Goal: Transaction & Acquisition: Book appointment/travel/reservation

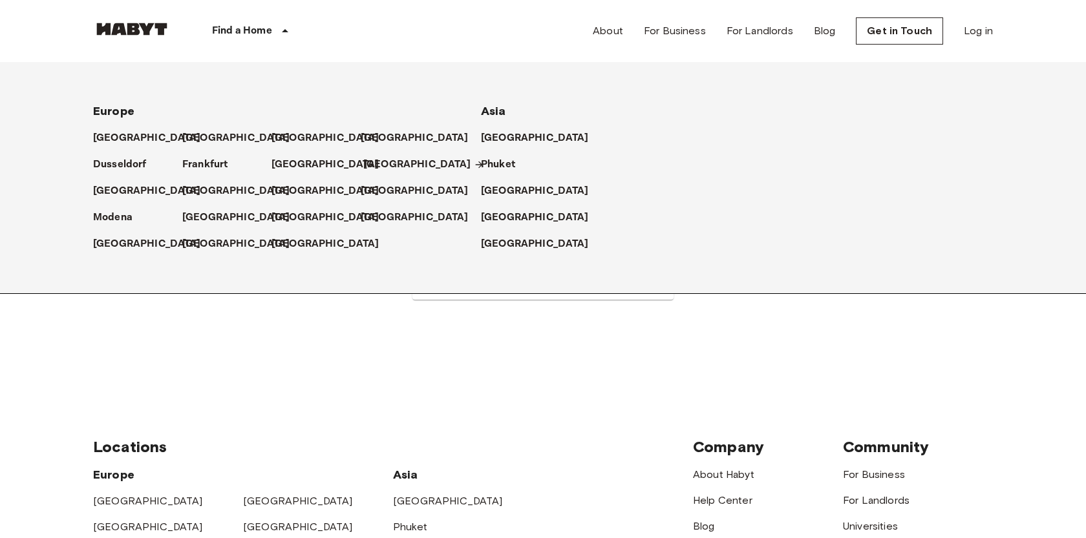
click at [382, 169] on p "[GEOGRAPHIC_DATA]" at bounding box center [417, 165] width 108 height 16
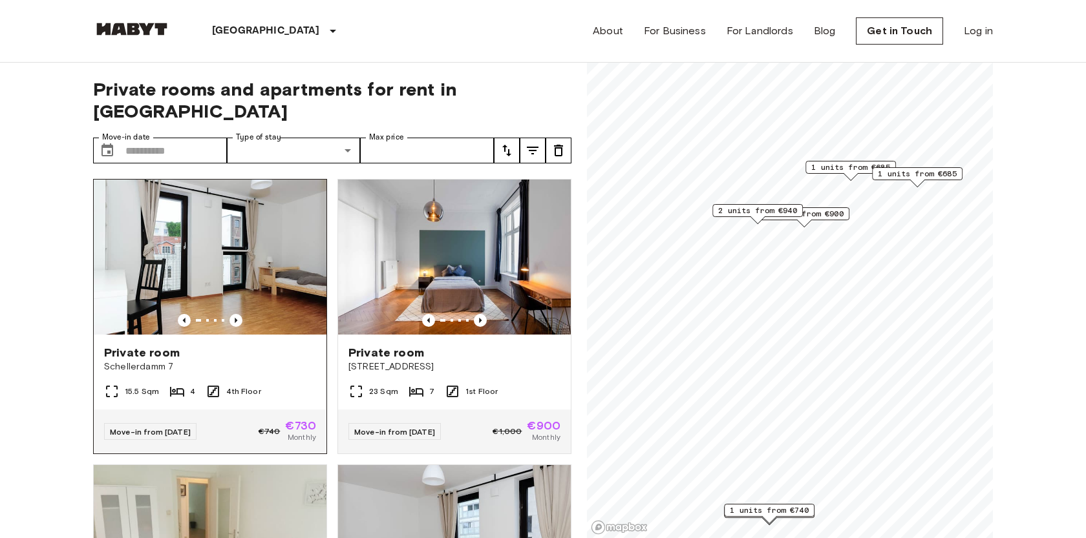
click at [290, 361] on span "Schellerdamm 7" at bounding box center [210, 367] width 212 height 13
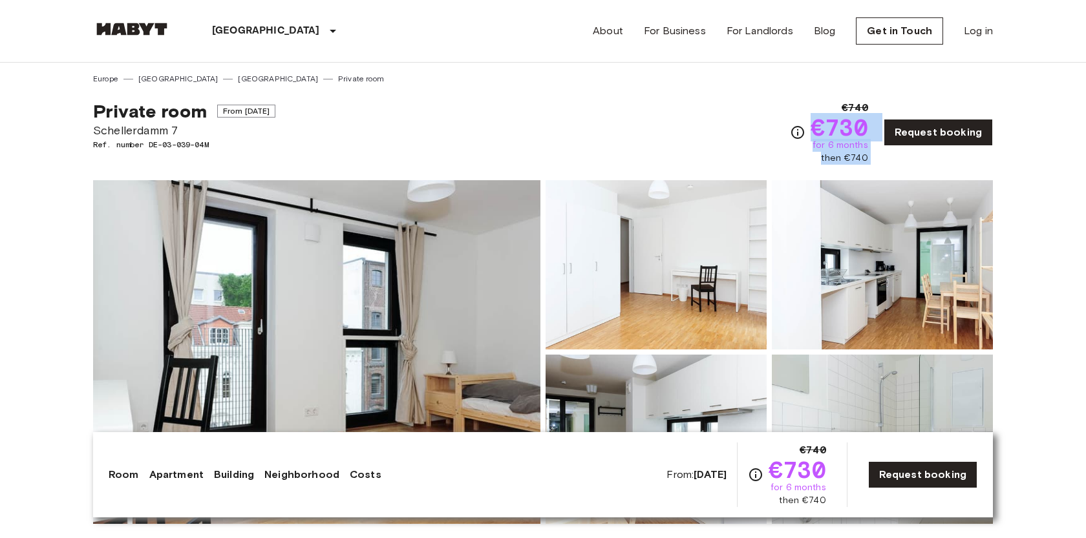
drag, startPoint x: 818, startPoint y: 128, endPoint x: 884, endPoint y: 128, distance: 65.3
click at [884, 128] on div "€740 €730 for 6 months then €740 Request booking" at bounding box center [891, 132] width 203 height 65
click at [868, 125] on span "€730" at bounding box center [840, 127] width 58 height 23
drag, startPoint x: 876, startPoint y: 127, endPoint x: 813, endPoint y: 124, distance: 62.8
click at [814, 124] on div "€740 €730 for 6 months then €740 Request booking" at bounding box center [891, 132] width 203 height 65
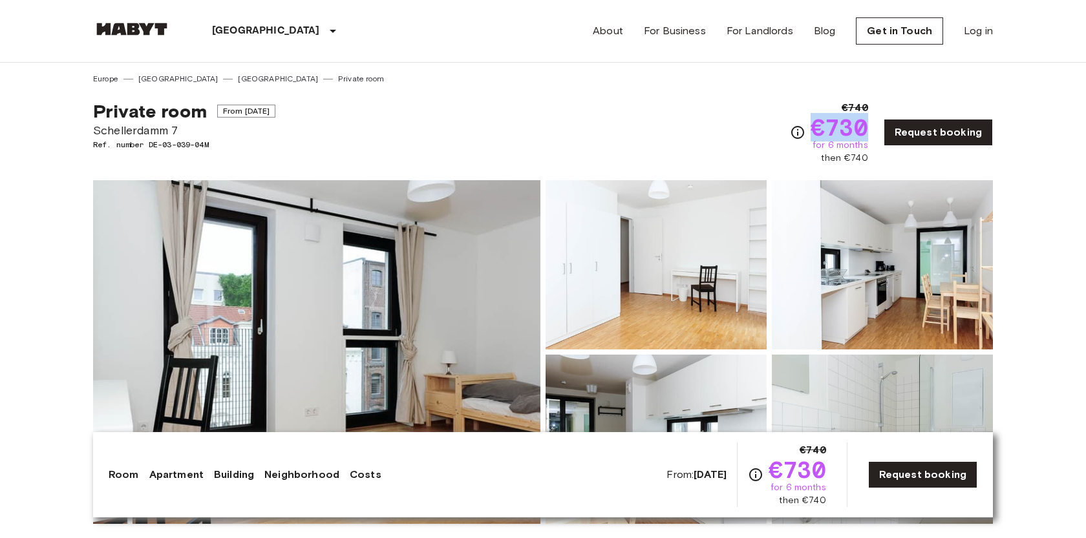
copy span "€730"
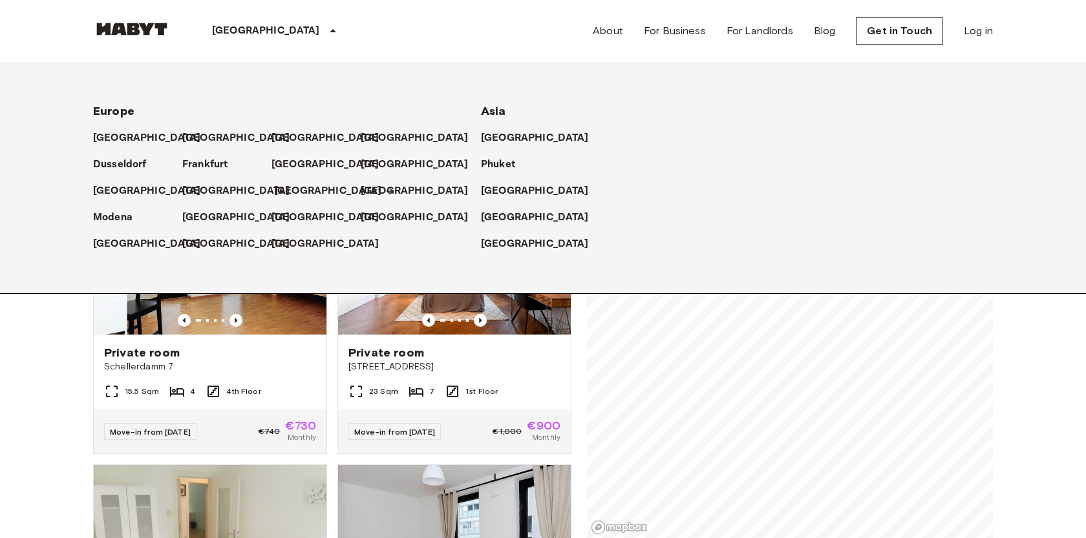
click at [280, 187] on p "[GEOGRAPHIC_DATA]" at bounding box center [328, 192] width 108 height 16
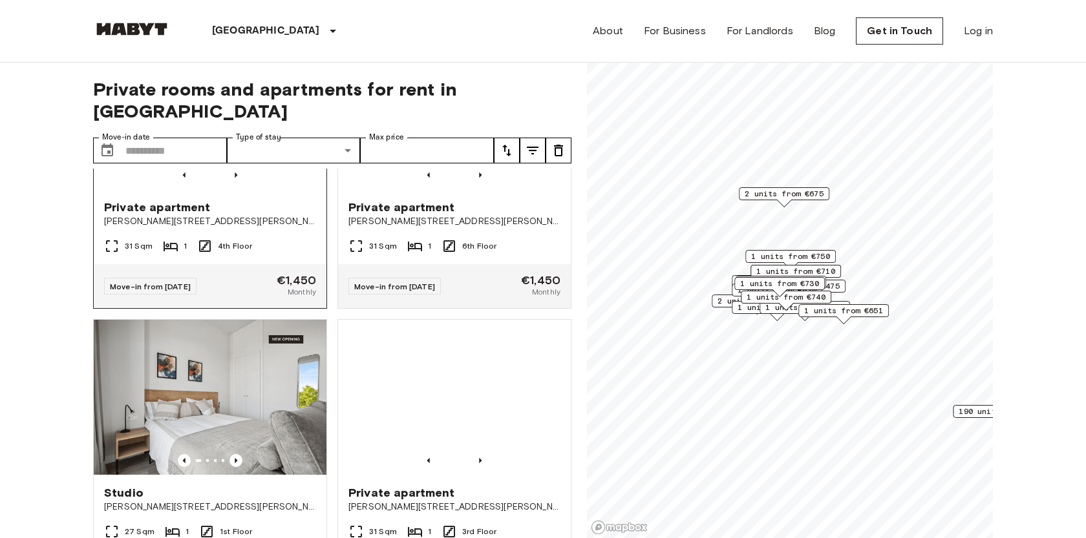
scroll to position [1328, 0]
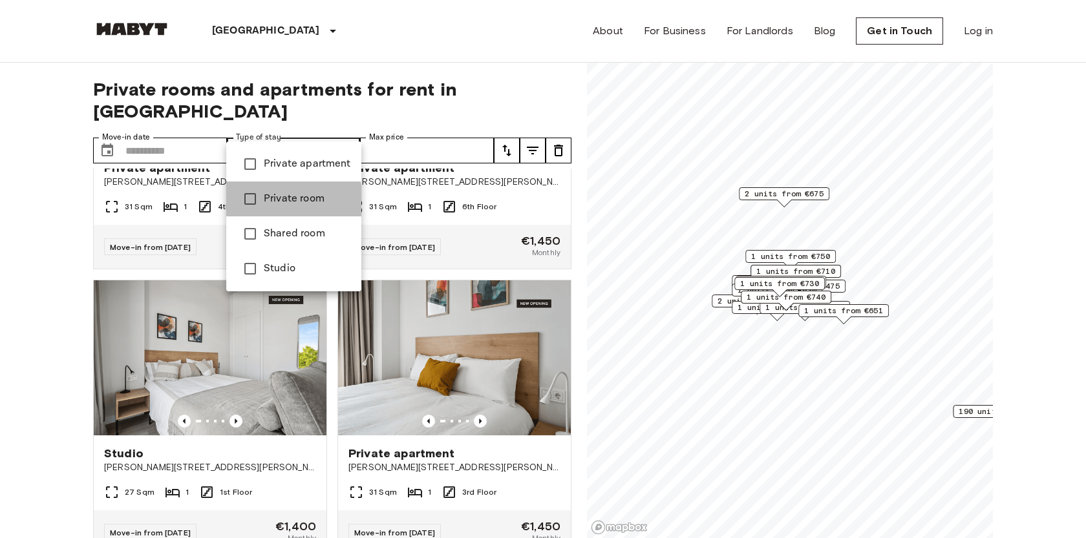
click at [271, 200] on span "Private room" at bounding box center [307, 199] width 87 height 16
type input "**********"
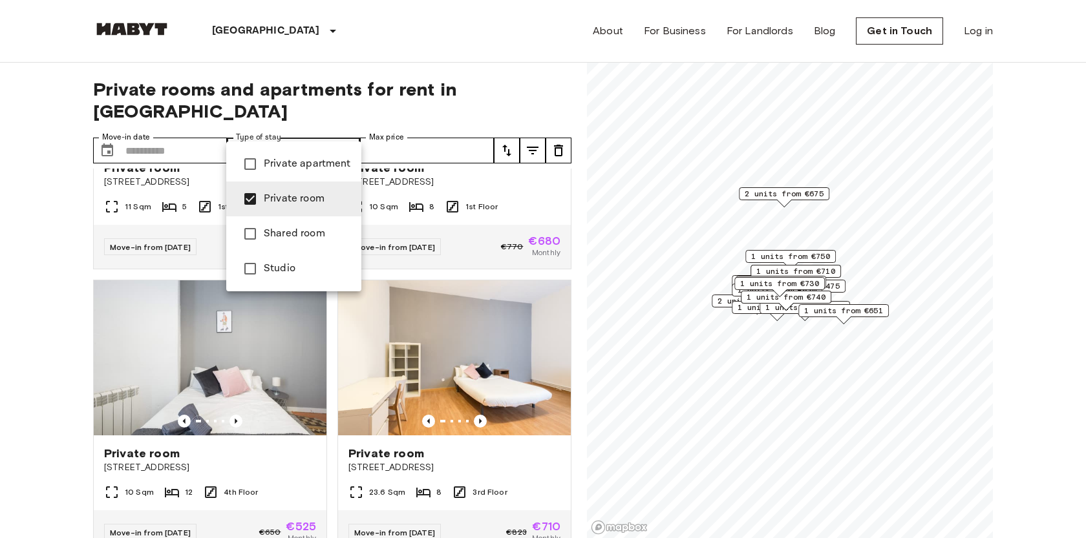
click at [0, 318] on div at bounding box center [543, 269] width 1086 height 538
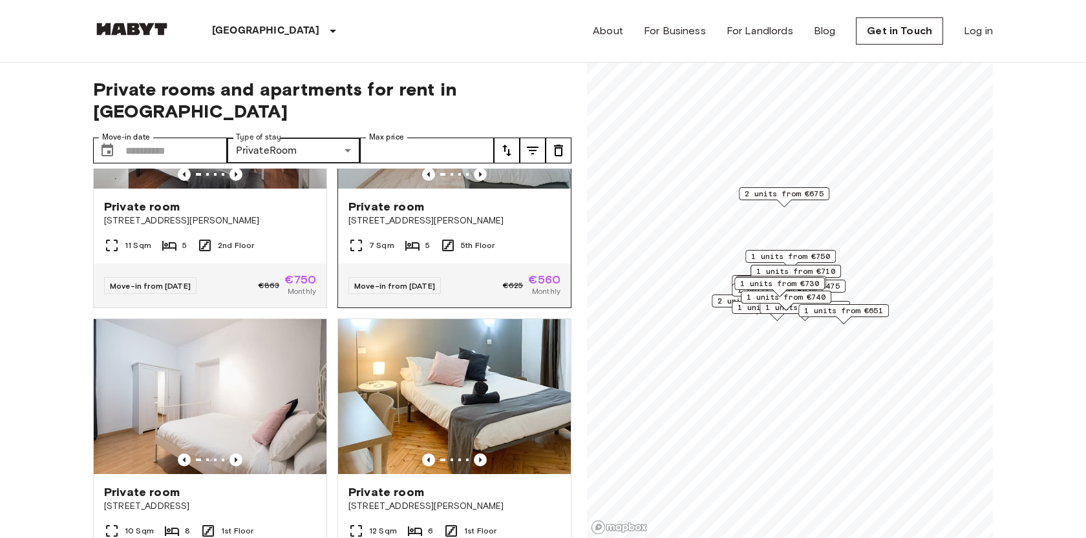
scroll to position [379, 0]
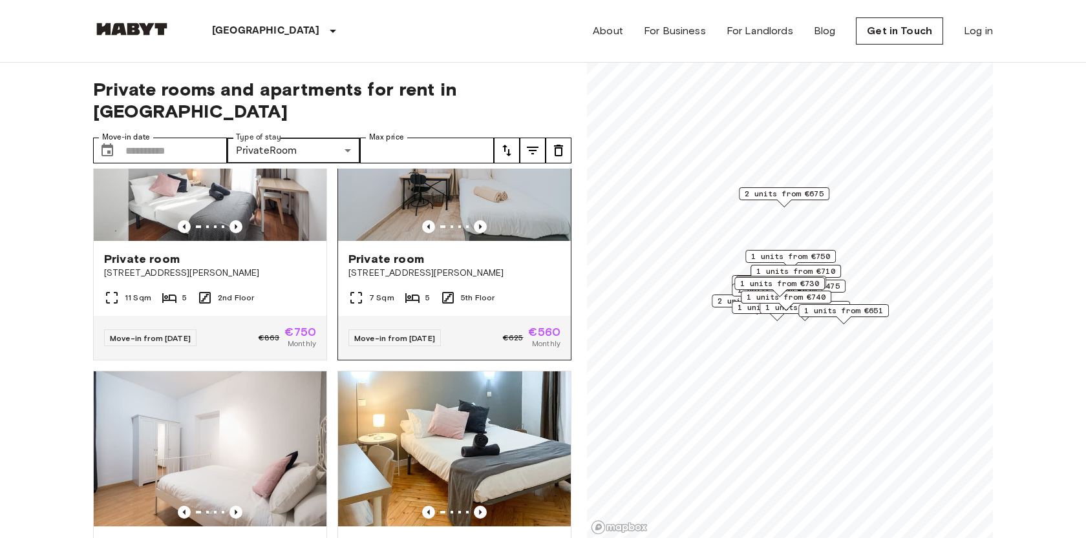
click at [496, 267] on span "[STREET_ADDRESS][PERSON_NAME]" at bounding box center [454, 273] width 212 height 13
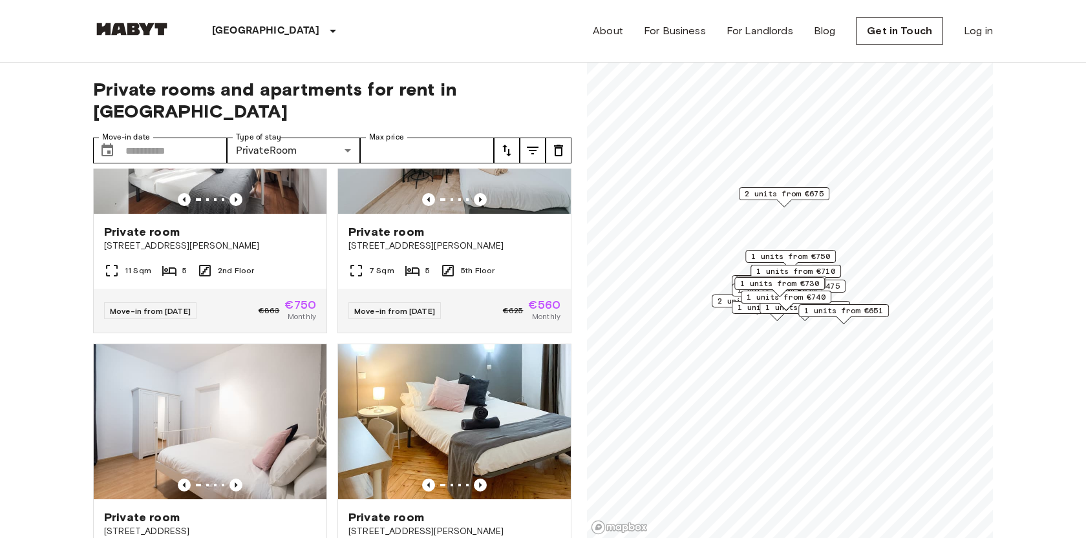
scroll to position [405, 0]
